Goal: Communication & Community: Ask a question

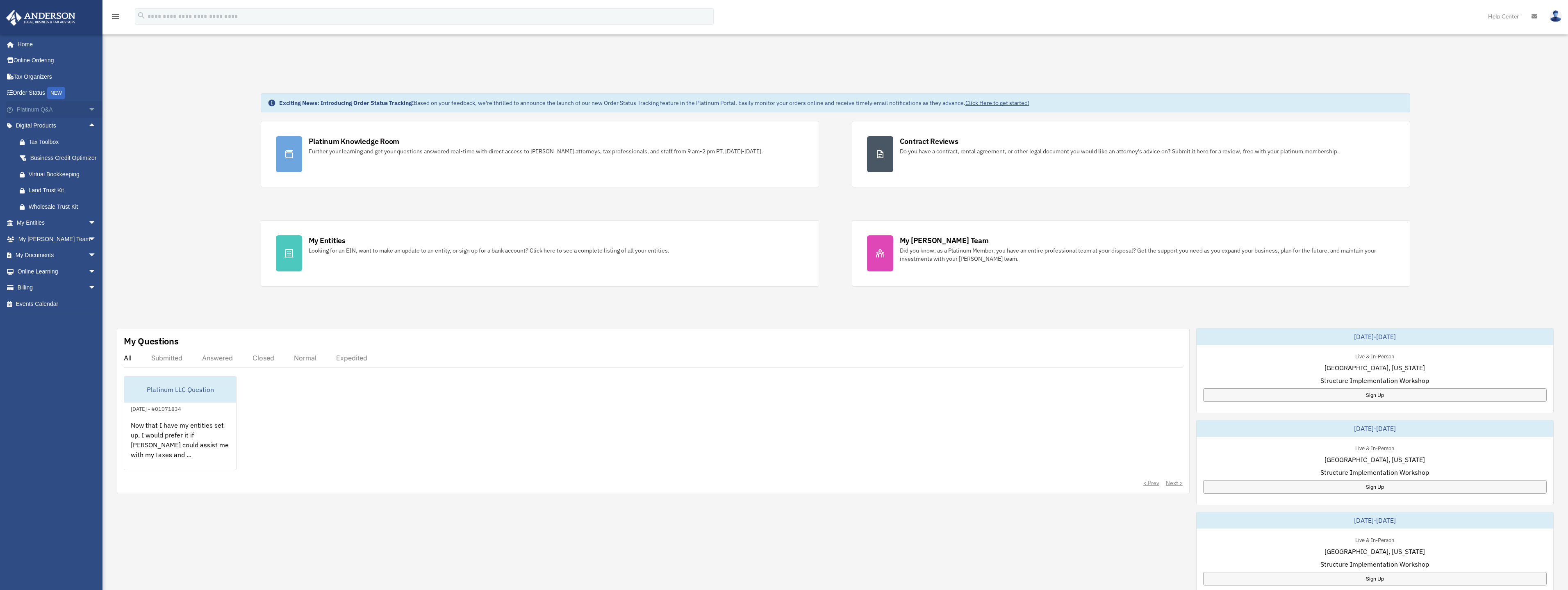
click at [32, 108] on link "Platinum Q&A arrow_drop_down" at bounding box center [57, 109] width 103 height 17
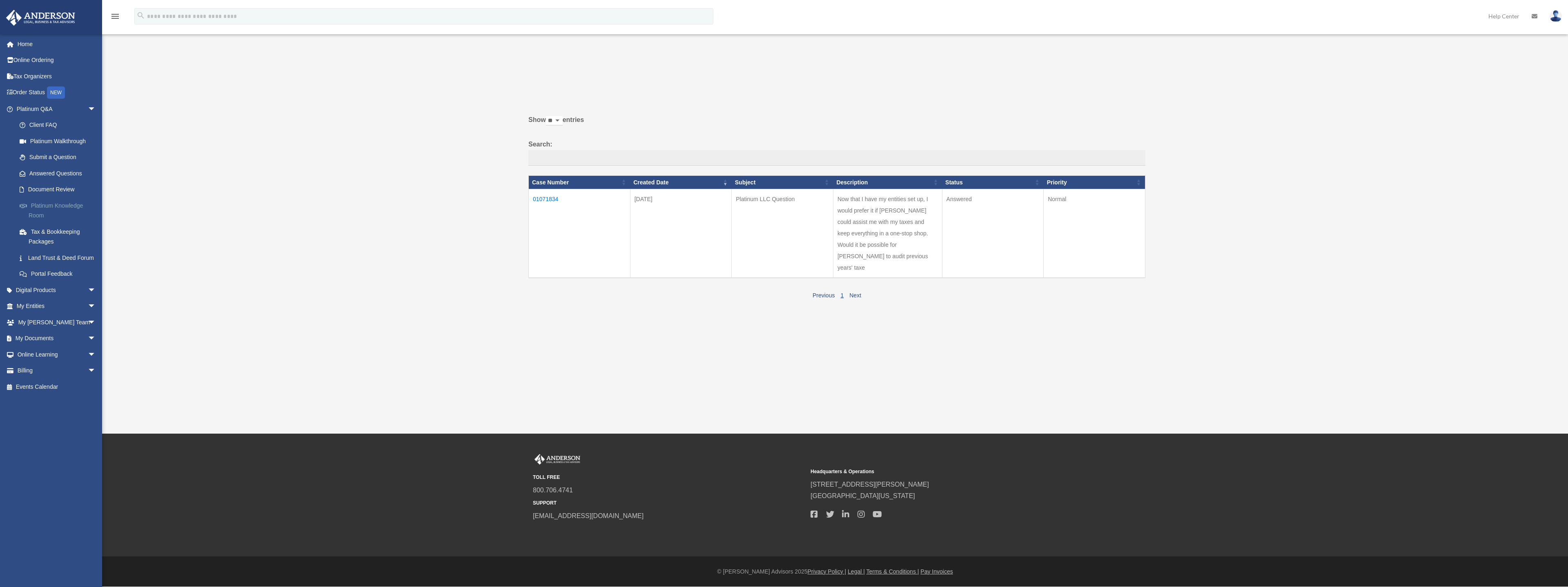
click at [44, 208] on link "Platinum Knowledge Room" at bounding box center [60, 210] width 97 height 26
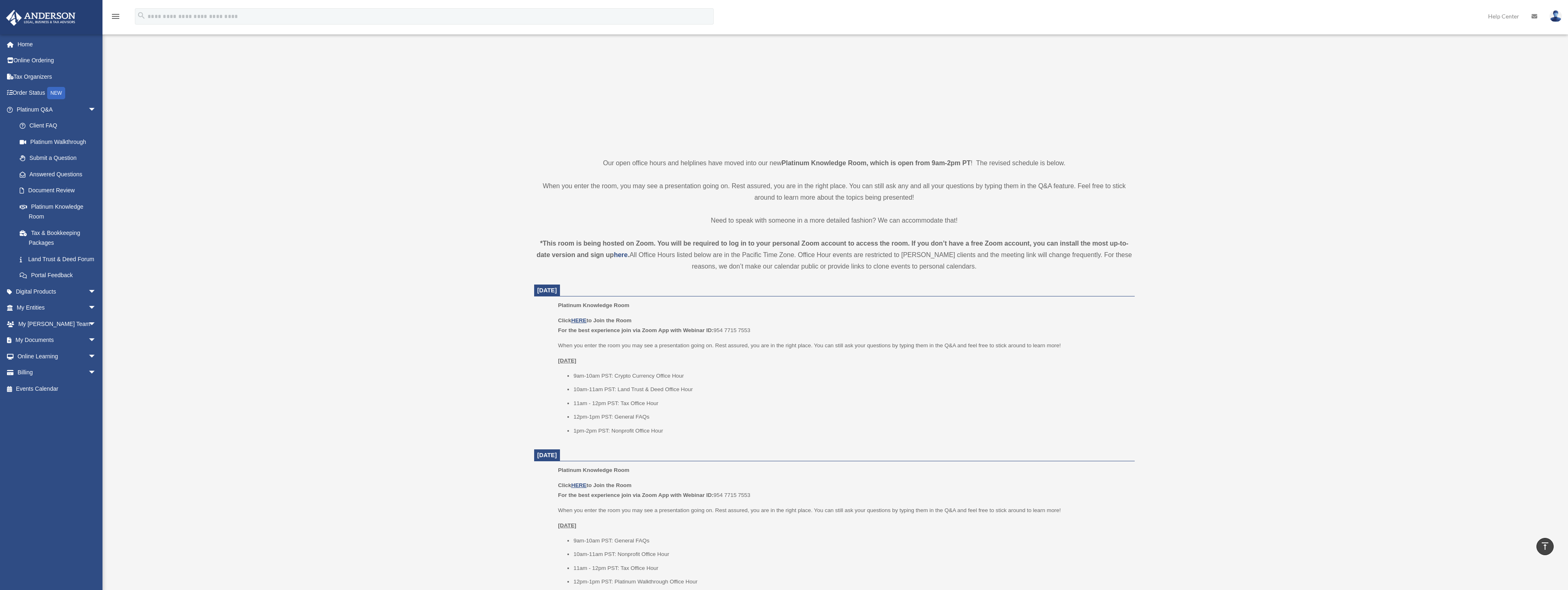
scroll to position [82, 0]
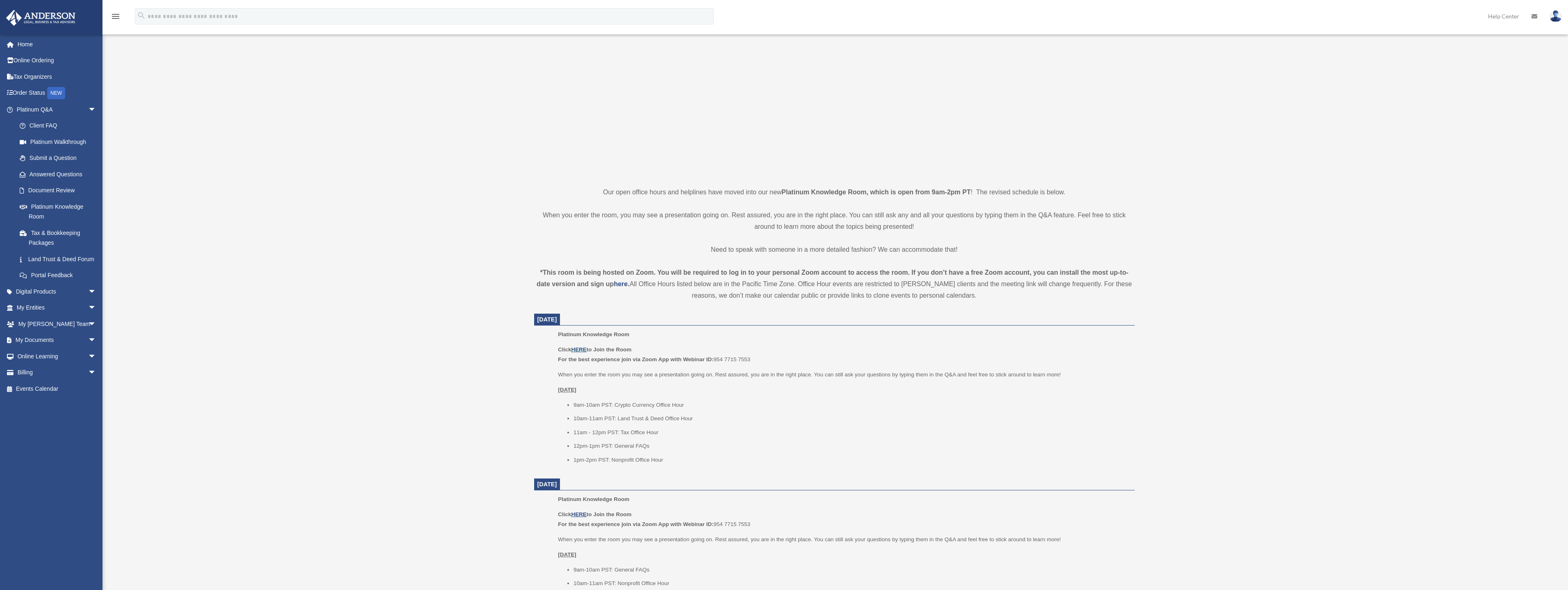
click at [581, 347] on u "HERE" at bounding box center [578, 350] width 15 height 6
click at [42, 235] on link "Tax & Bookkeeping Packages" at bounding box center [60, 238] width 97 height 26
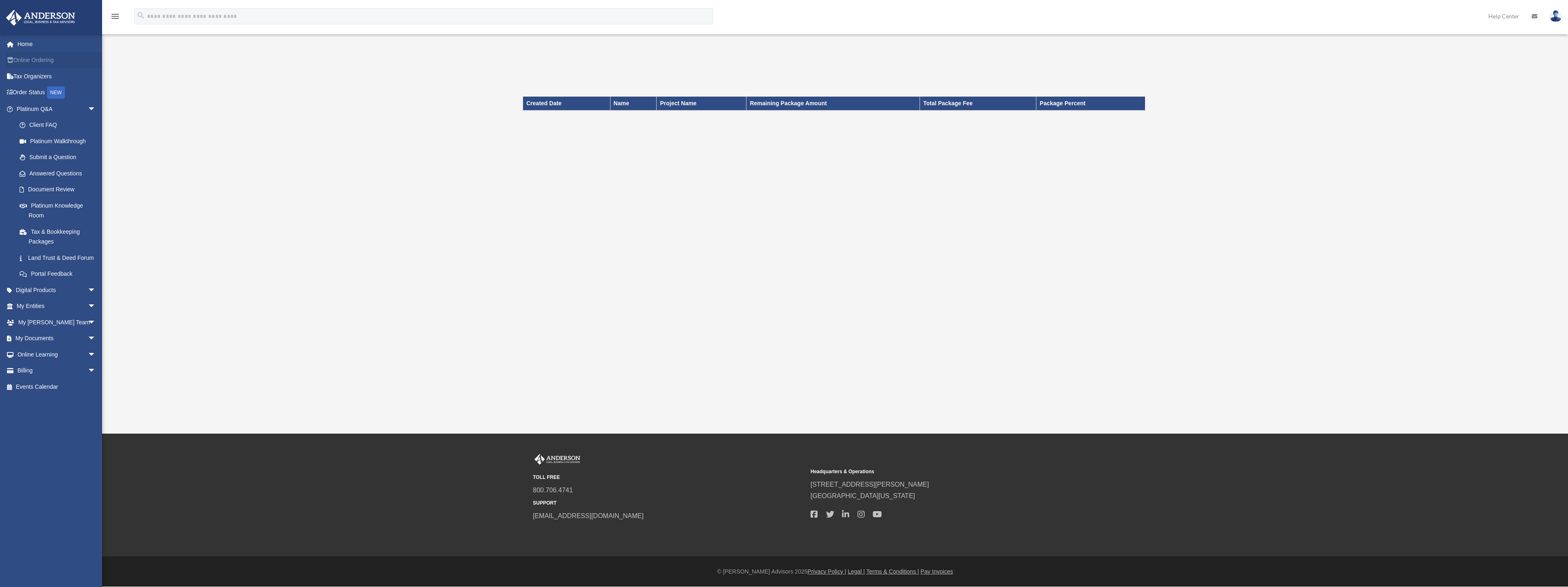
click at [25, 58] on link "Online Ordering" at bounding box center [57, 60] width 102 height 16
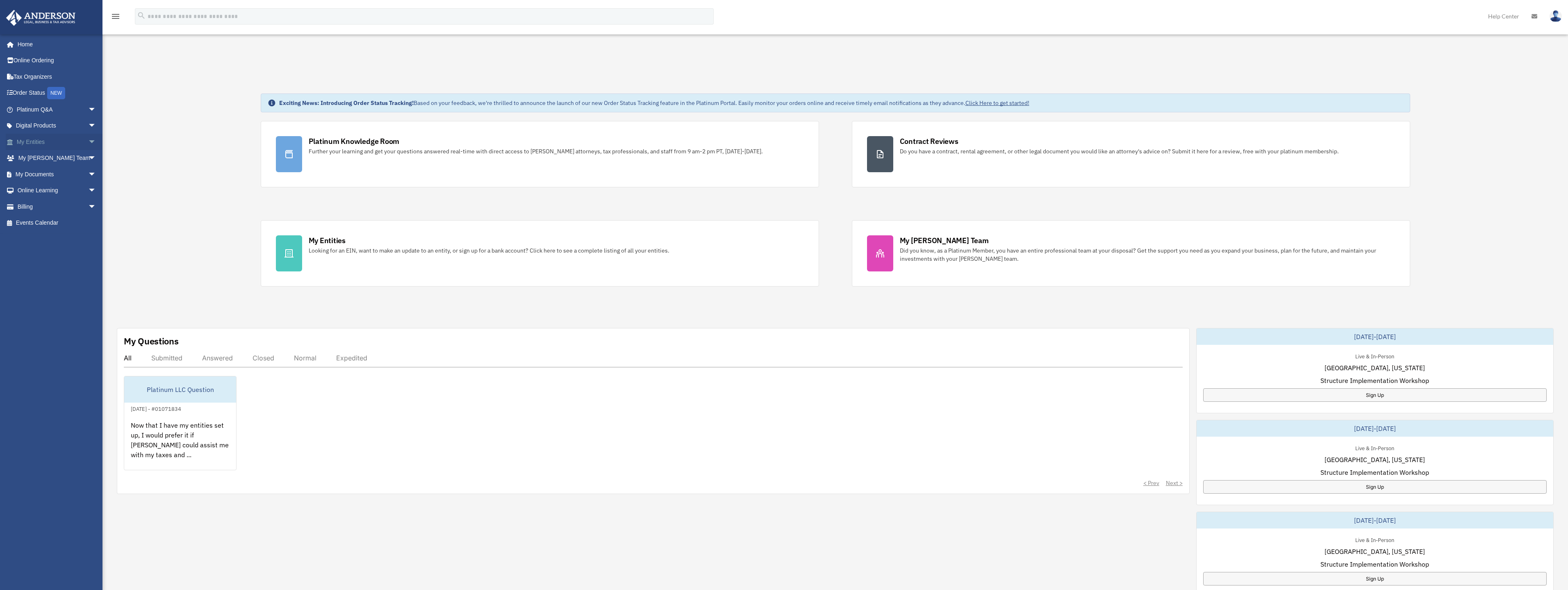
click at [88, 144] on span "arrow_drop_down" at bounding box center [96, 142] width 16 height 17
click at [49, 220] on link "My Blueprint" at bounding box center [60, 223] width 97 height 17
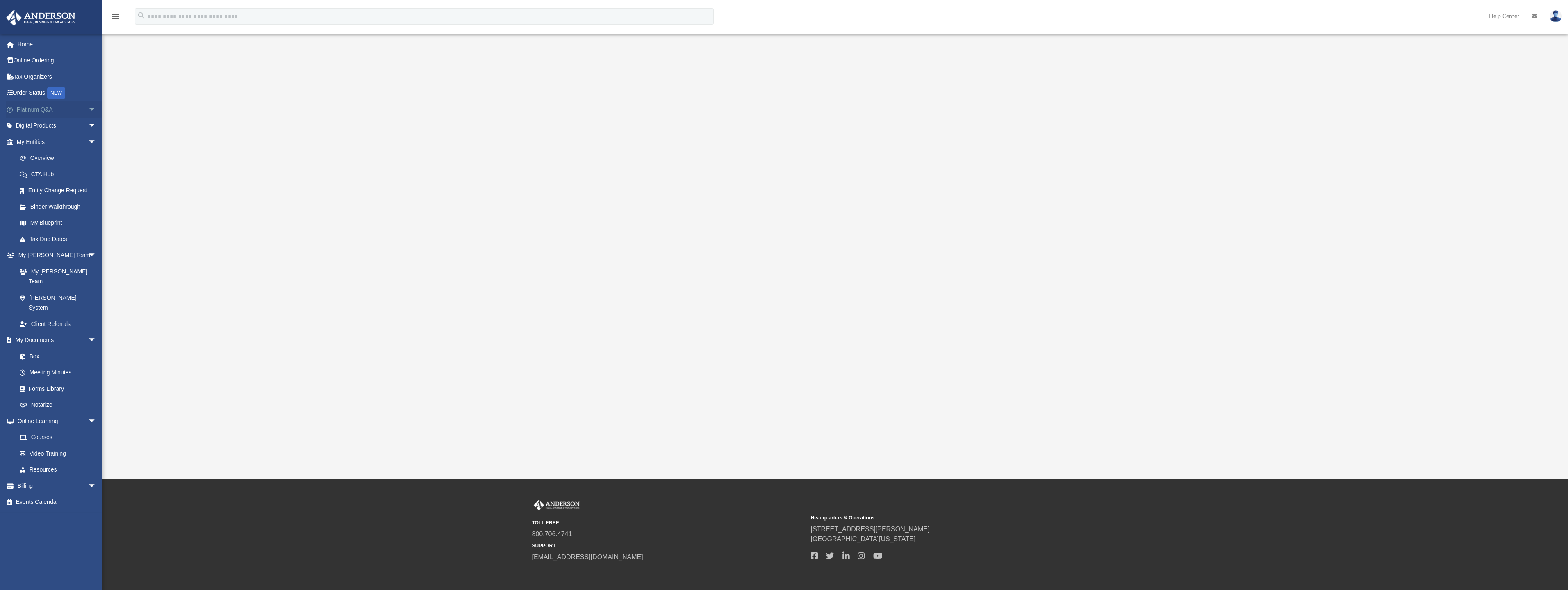
click at [88, 110] on span "arrow_drop_down" at bounding box center [96, 110] width 16 height 17
click at [61, 208] on link "Platinum Knowledge Room" at bounding box center [60, 212] width 97 height 26
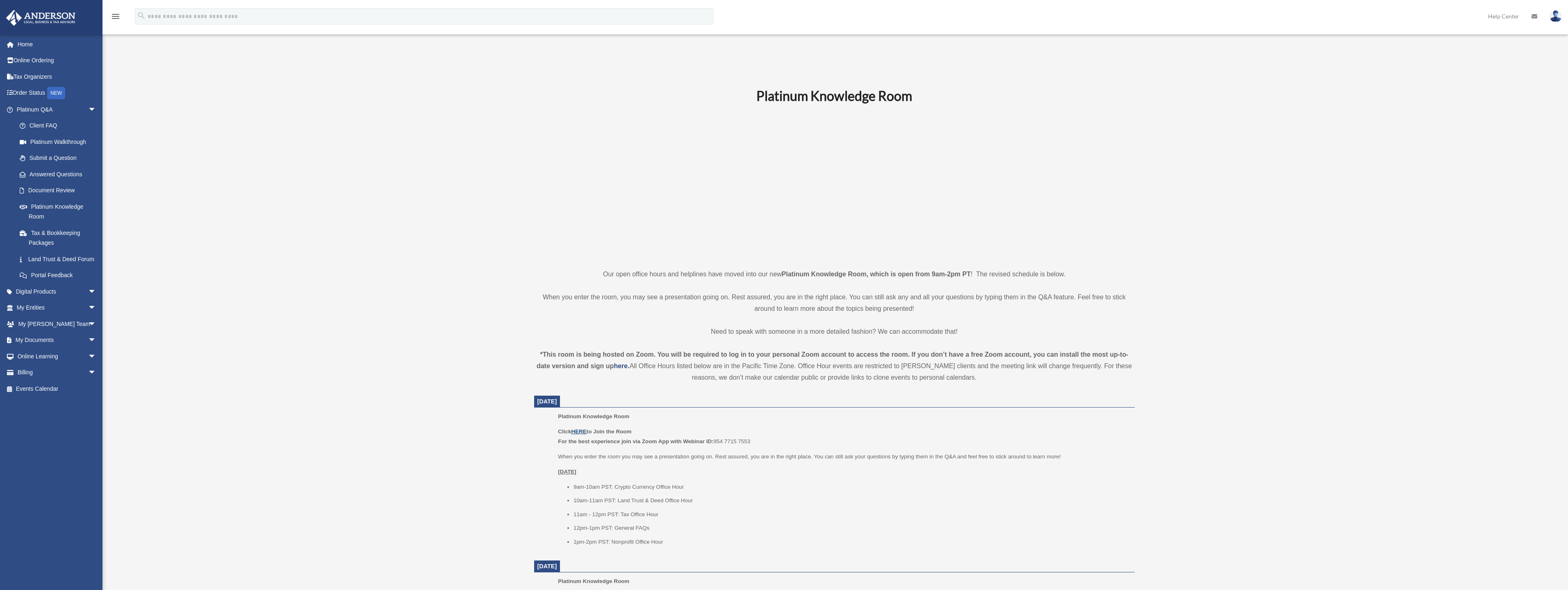
click at [584, 430] on u "HERE" at bounding box center [578, 432] width 15 height 6
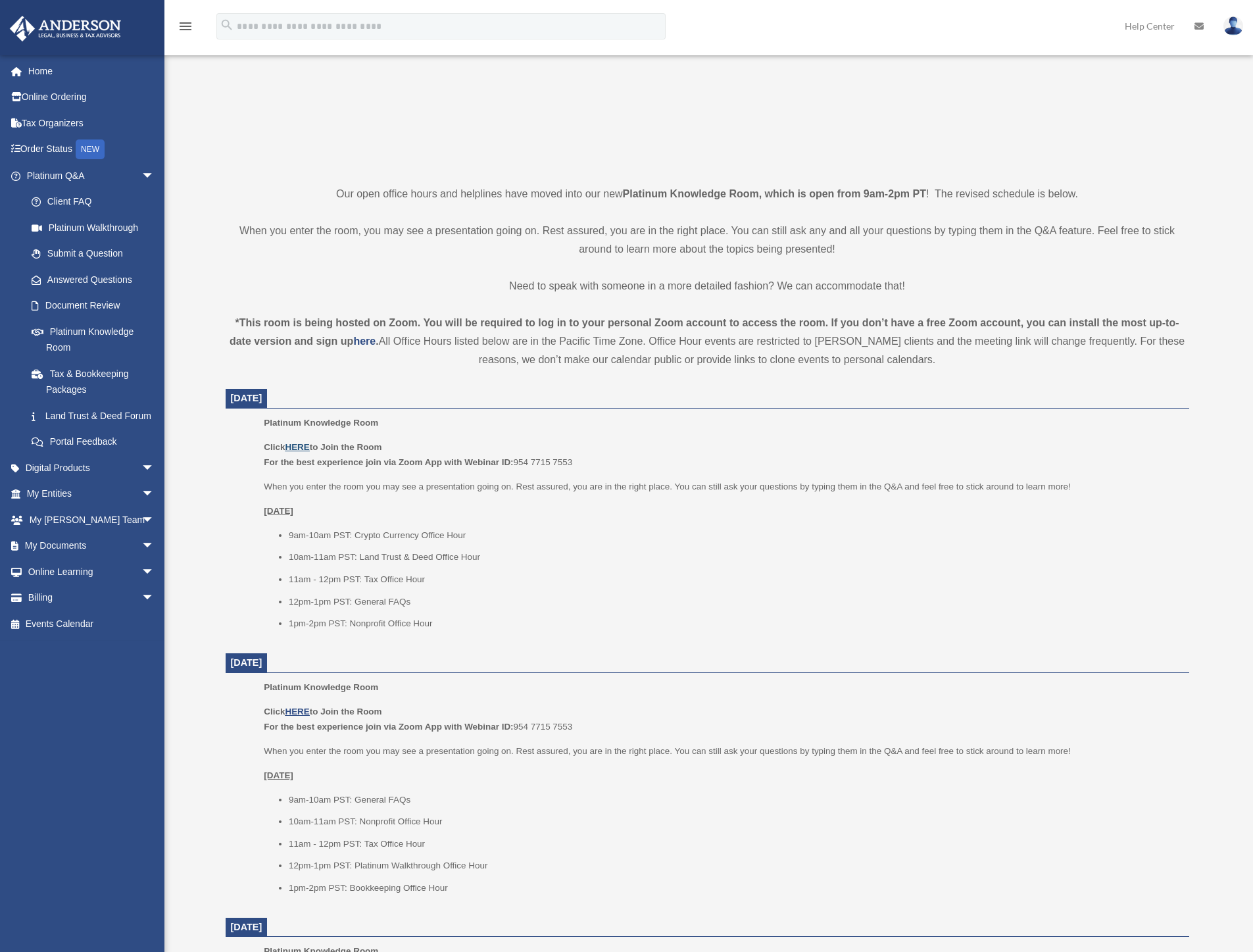
scroll to position [197, 0]
click at [141, 508] on span "arrow_drop_down" at bounding box center [154, 494] width 26 height 27
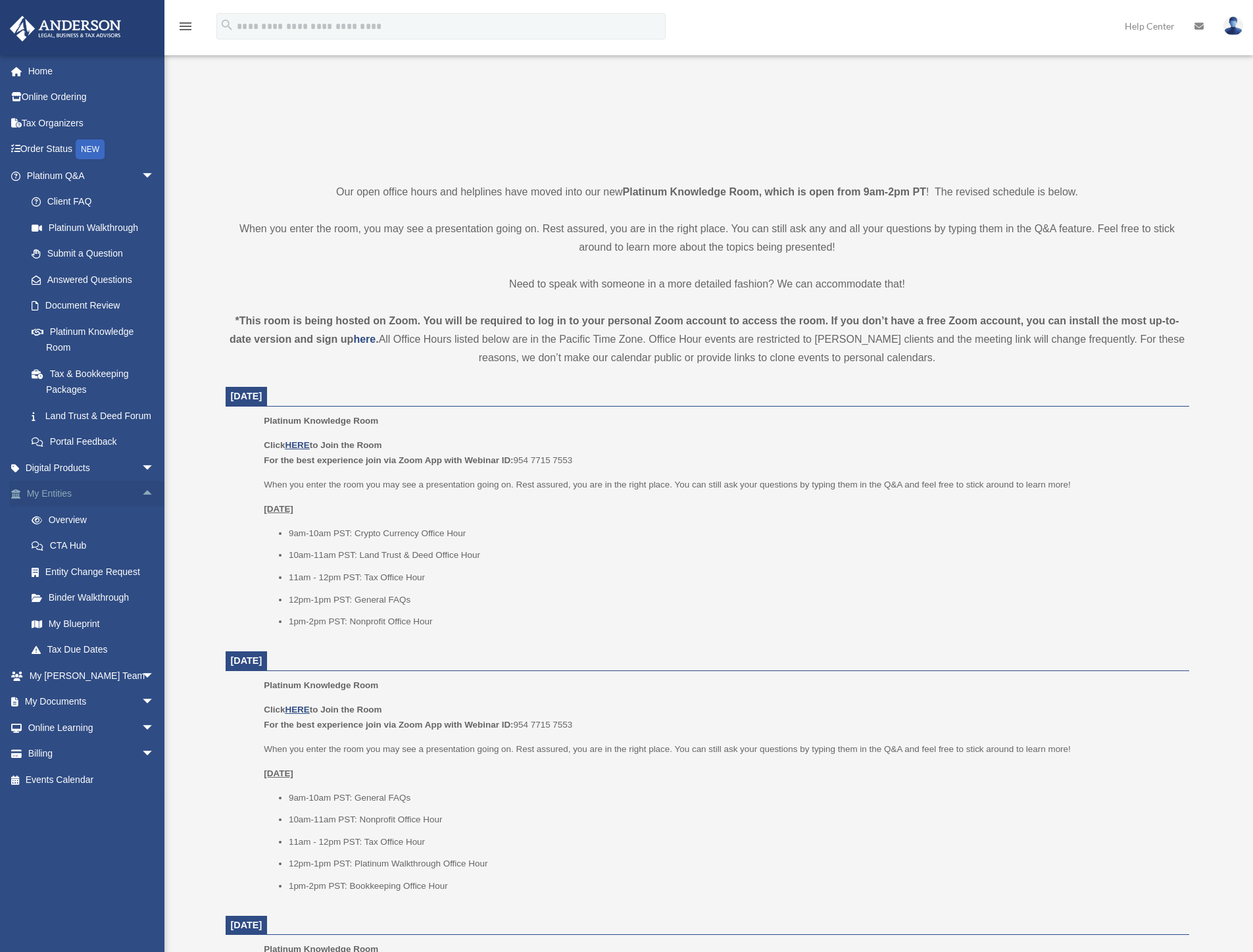
click at [141, 508] on span "arrow_drop_up" at bounding box center [154, 494] width 26 height 27
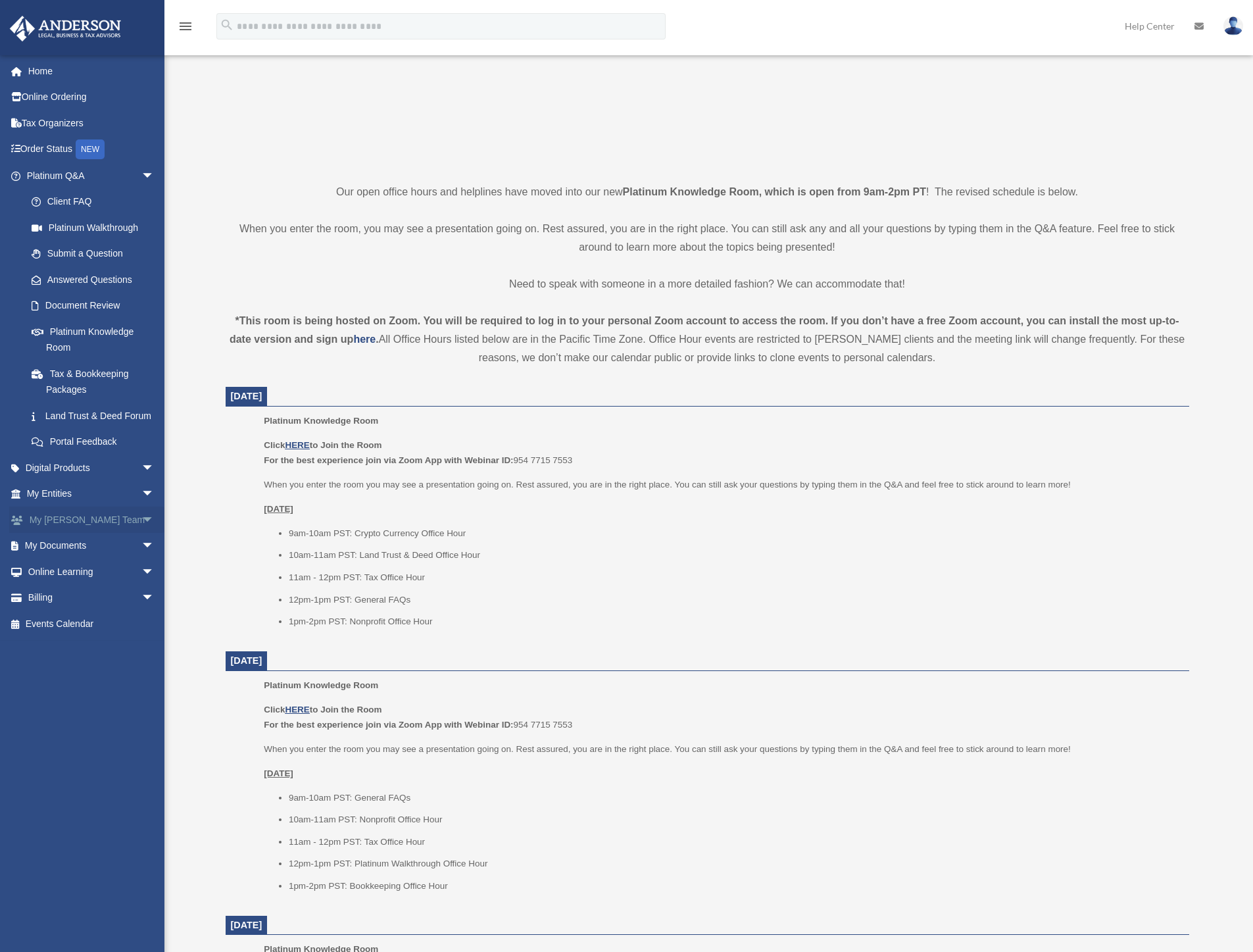
click at [141, 533] on span "arrow_drop_down" at bounding box center [154, 521] width 26 height 27
click at [141, 533] on span "arrow_drop_up" at bounding box center [154, 521] width 26 height 27
click at [141, 560] on span "arrow_drop_down" at bounding box center [154, 546] width 26 height 27
click at [141, 560] on span "arrow_drop_up" at bounding box center [154, 546] width 26 height 27
click at [89, 251] on link "Submit a Question" at bounding box center [96, 254] width 156 height 26
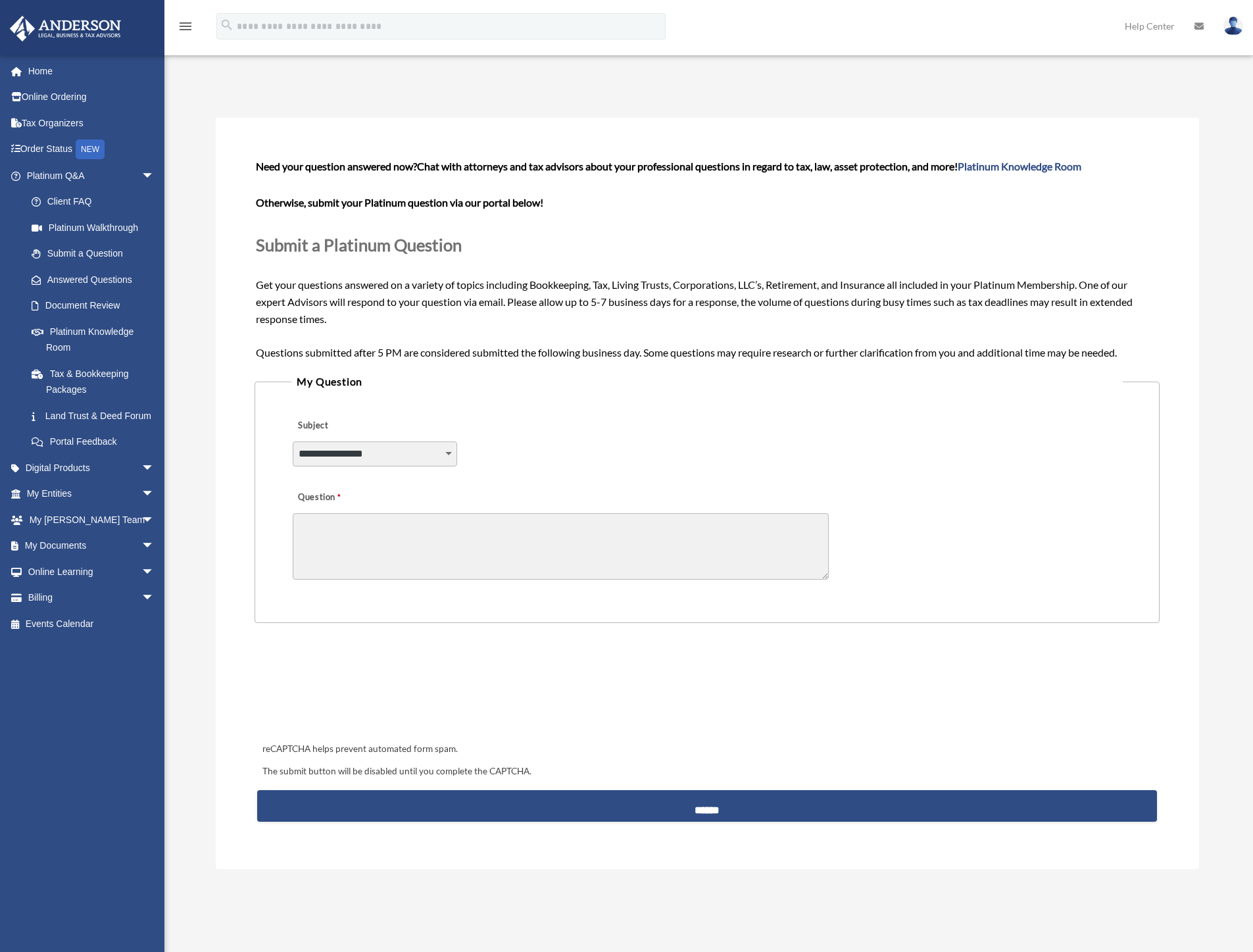
click at [450, 446] on select "**********" at bounding box center [376, 453] width 165 height 25
select select "******"
click at [293, 441] on select "**********" at bounding box center [376, 453] width 165 height 25
click at [326, 528] on textarea "Question" at bounding box center [561, 546] width 536 height 67
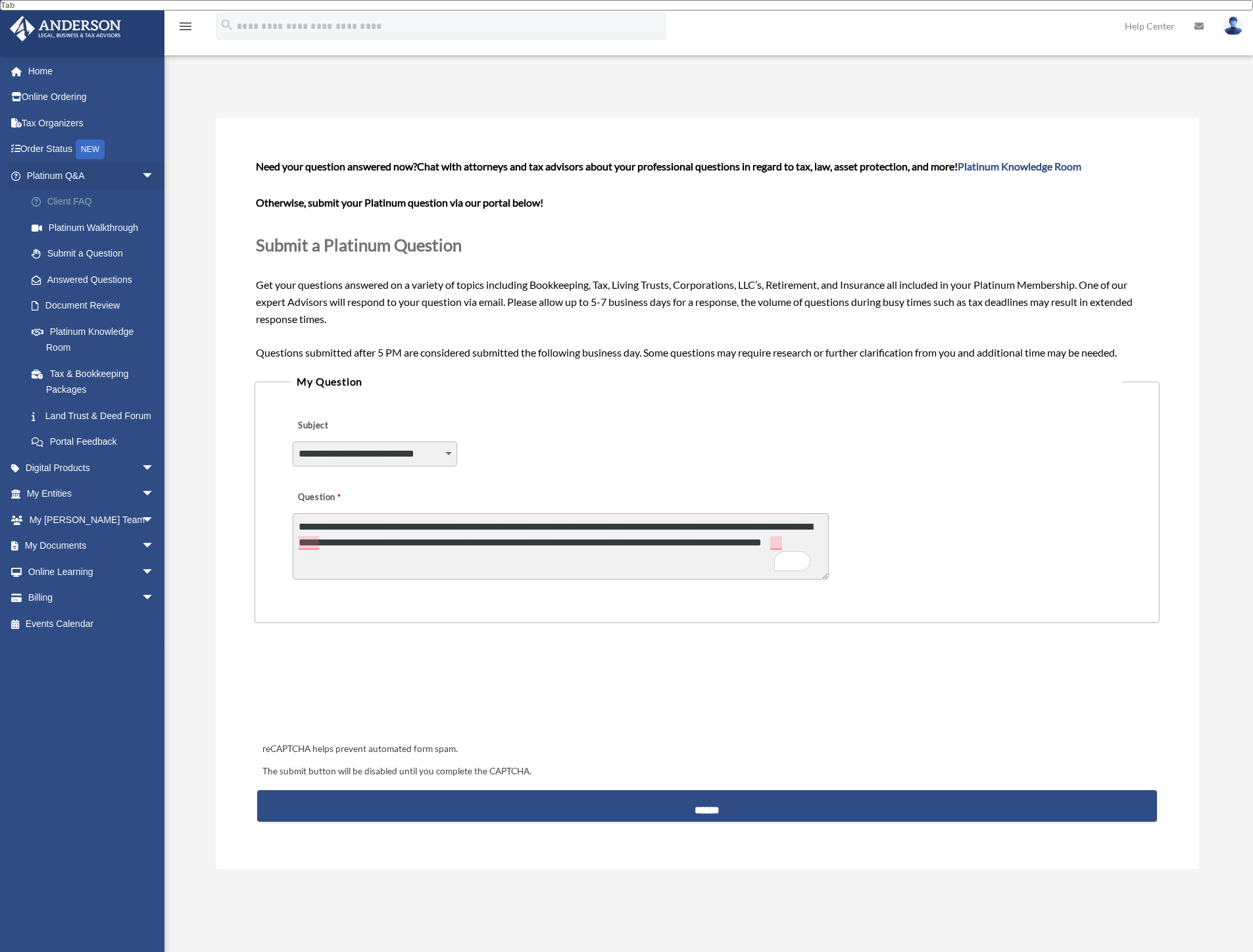
type textarea "**********"
click at [75, 202] on link "Client FAQ" at bounding box center [96, 202] width 156 height 26
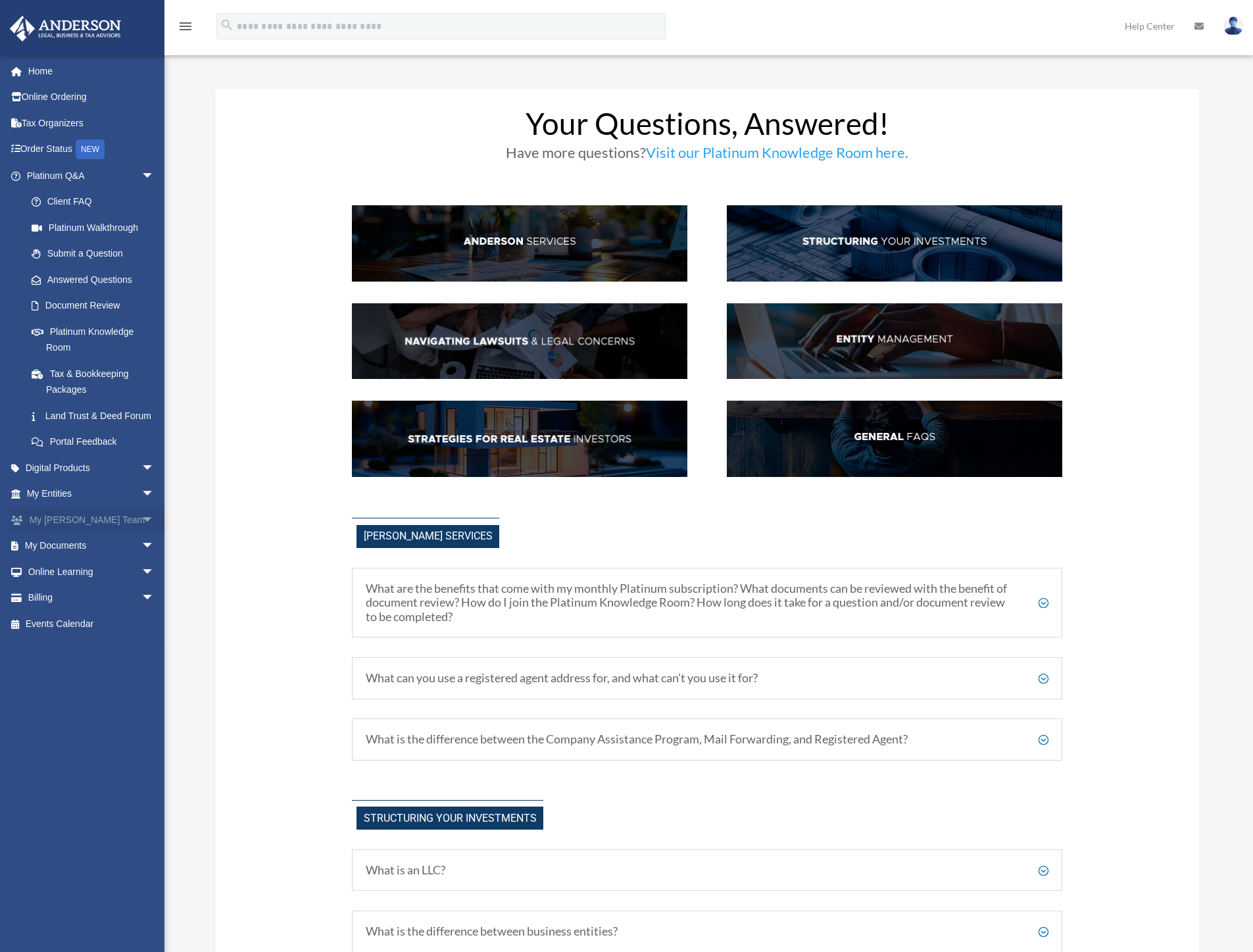
click at [141, 532] on span "arrow_drop_down" at bounding box center [154, 521] width 26 height 27
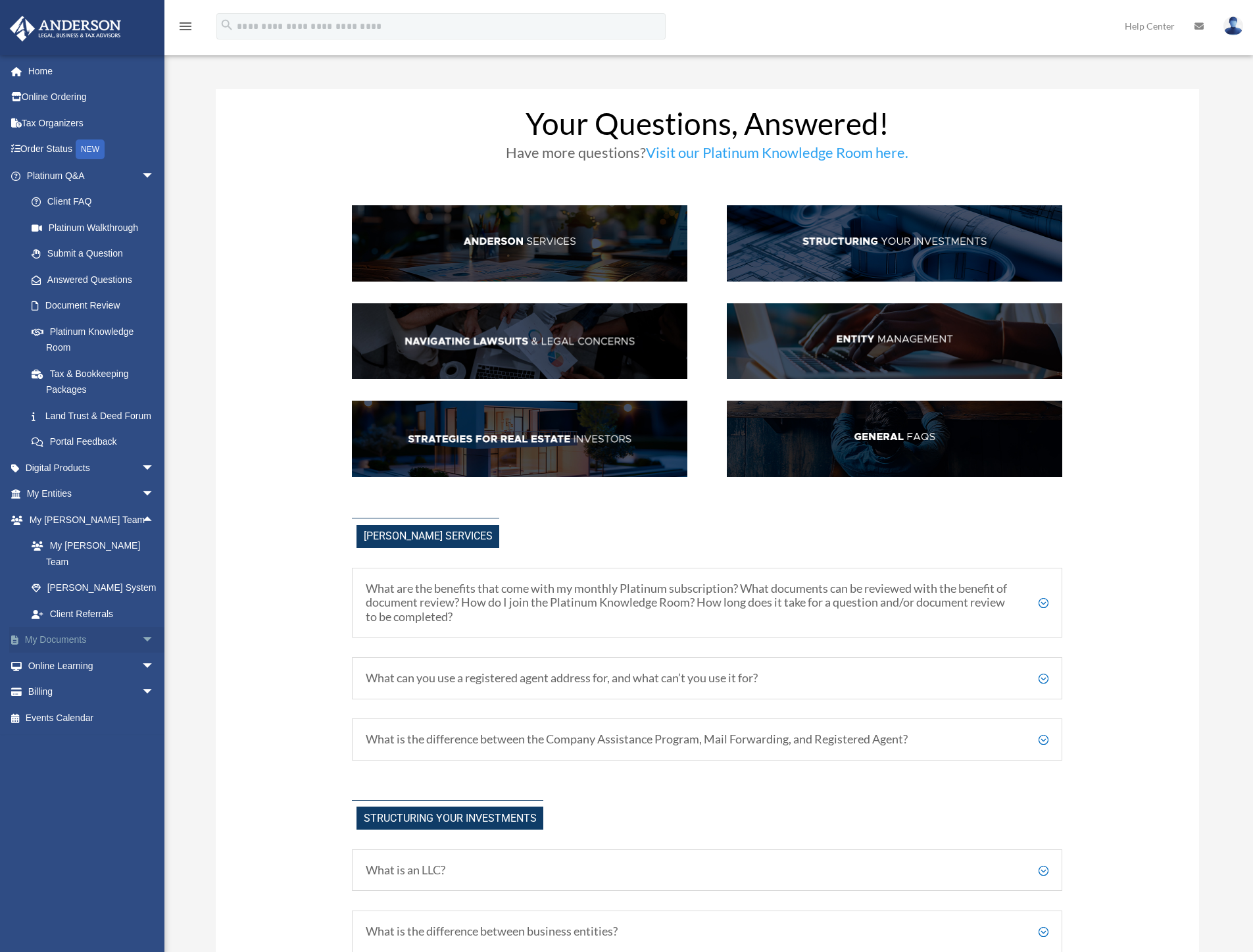
click at [146, 636] on span "arrow_drop_down" at bounding box center [154, 640] width 26 height 27
click at [78, 322] on link "Platinum Knowledge Room" at bounding box center [96, 339] width 156 height 42
